Goal: Find specific page/section

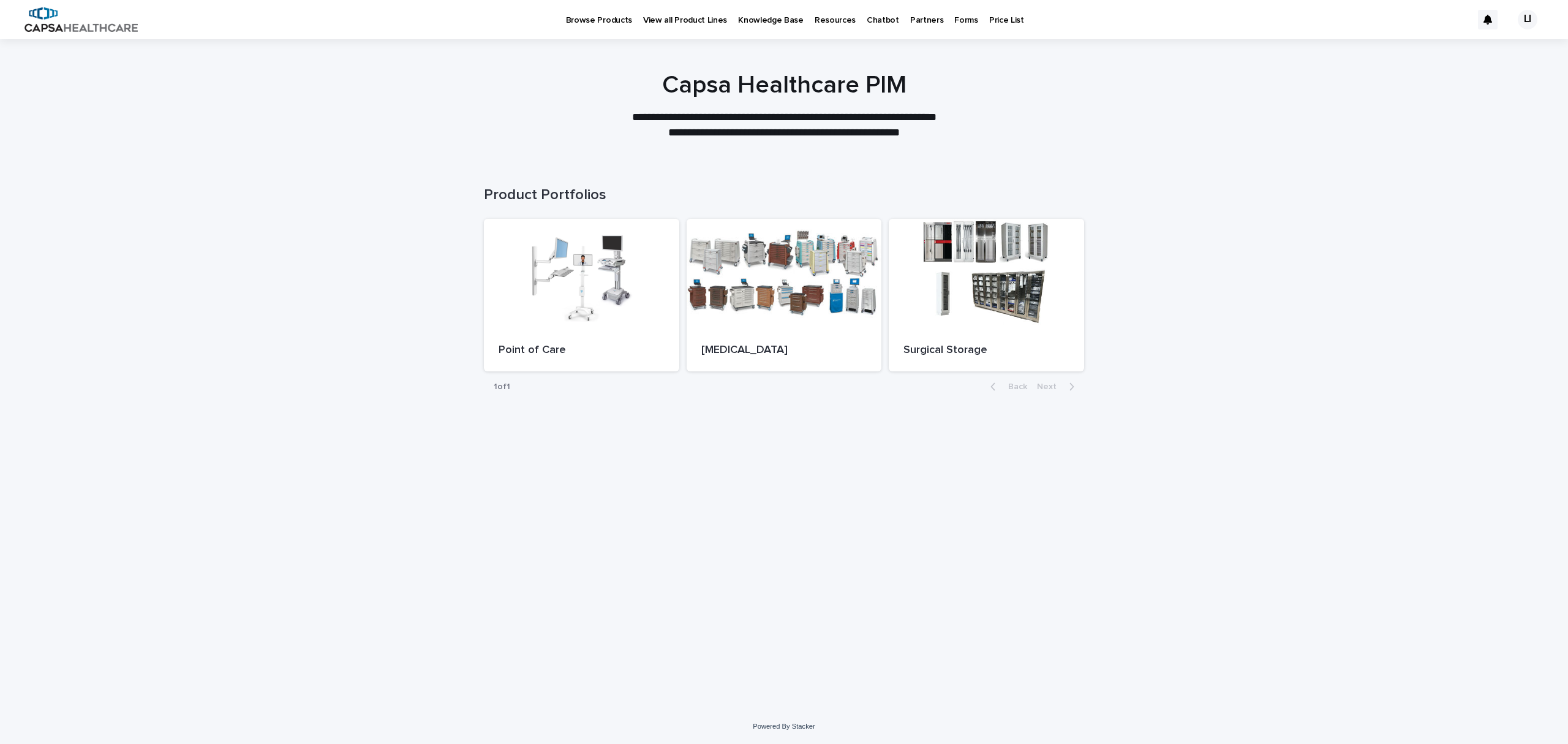
click at [989, 23] on p "Price List" at bounding box center [1006, 13] width 35 height 25
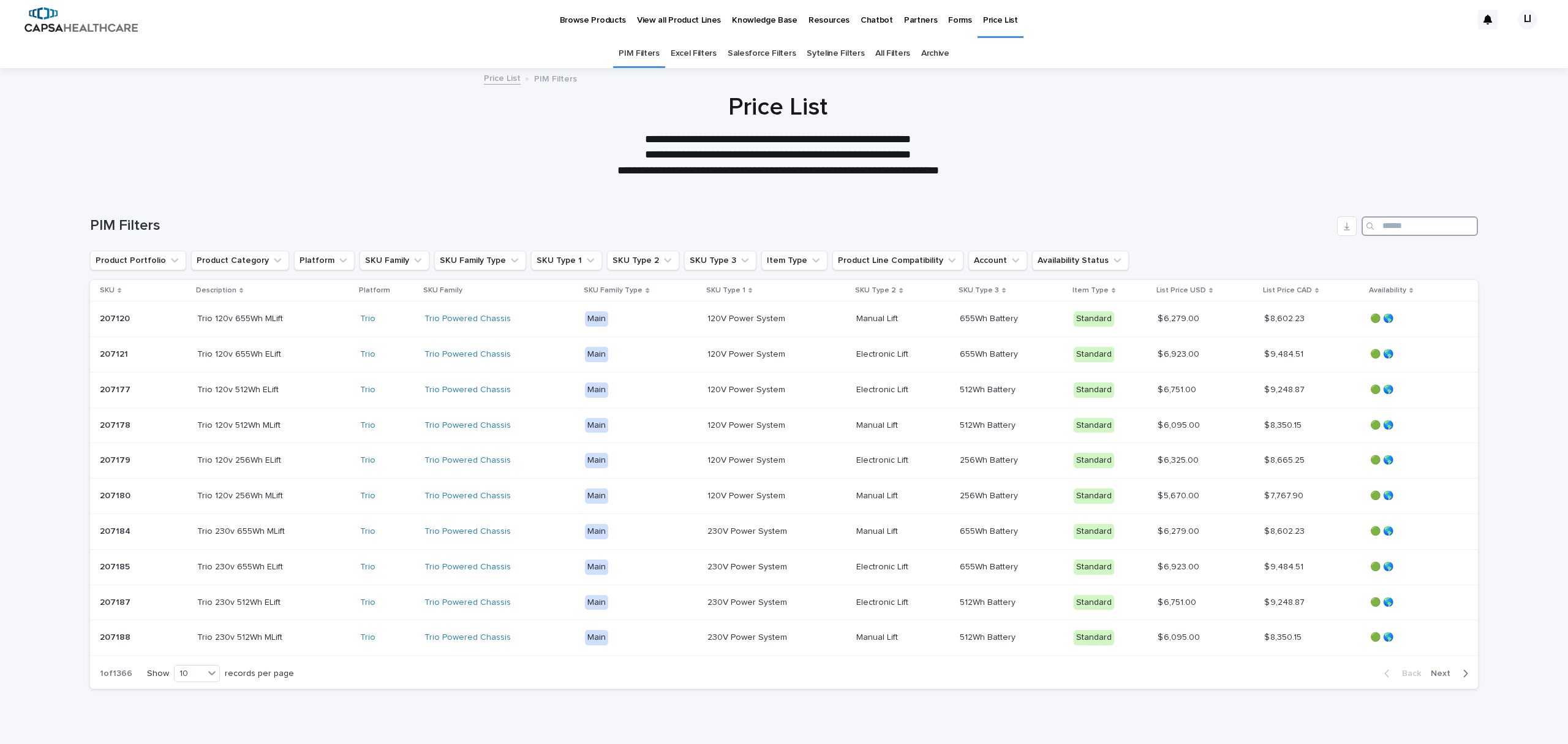
click at [1380, 223] on input "Search" at bounding box center [1420, 226] width 116 height 20
paste input "*****"
type input "*****"
